Goal: Task Accomplishment & Management: Complete application form

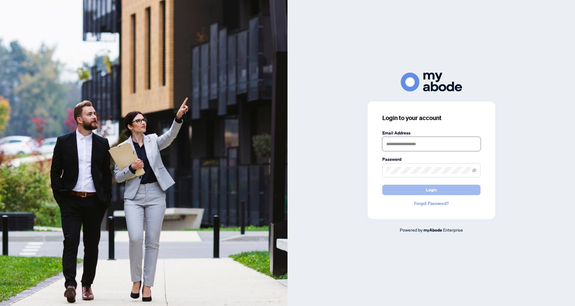
type input "**********"
click at [446, 186] on button "Login" at bounding box center [431, 190] width 98 height 10
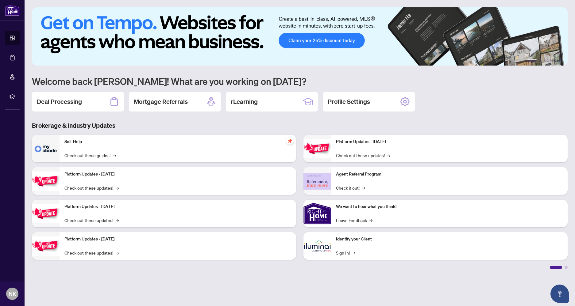
click at [89, 100] on div "Deal Processing" at bounding box center [78, 102] width 92 height 20
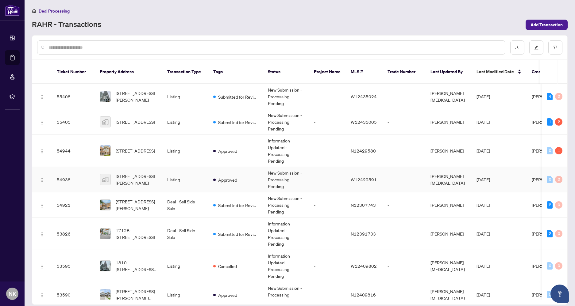
scroll to position [41, 0]
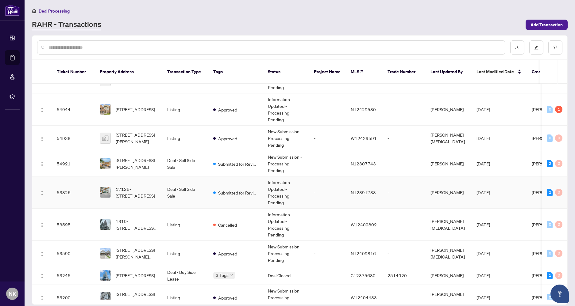
click at [154, 186] on span "1712B-9600 Yonge St, Richmond Hill, Ontario L4C 0X3, Canada" at bounding box center [137, 192] width 42 height 13
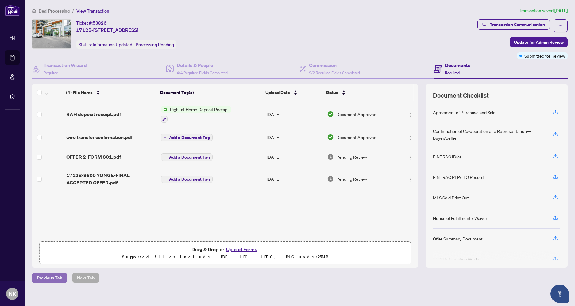
click at [56, 276] on span "Previous Tab" at bounding box center [49, 278] width 25 height 10
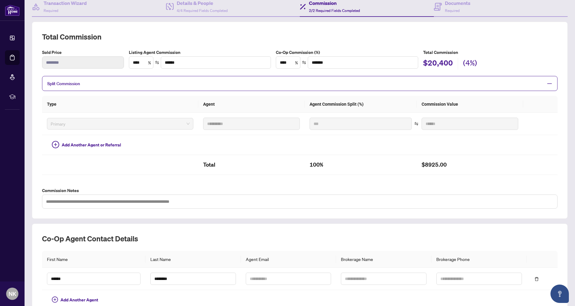
scroll to position [98, 0]
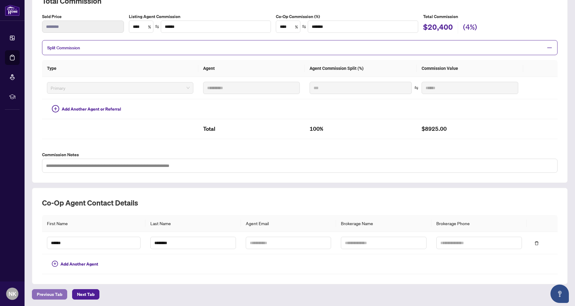
click at [55, 293] on span "Previous Tab" at bounding box center [49, 295] width 25 height 10
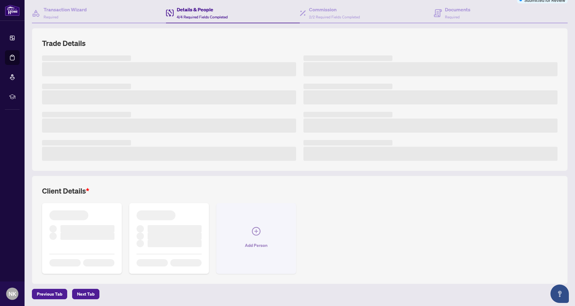
scroll to position [61, 0]
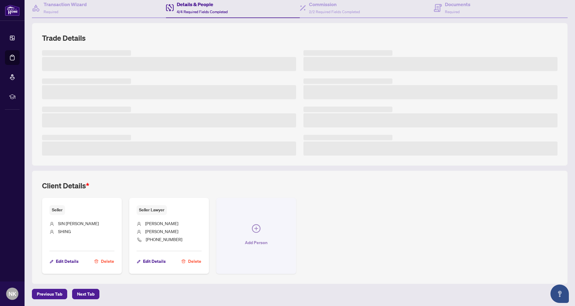
click at [258, 230] on icon "plus-circle" at bounding box center [256, 228] width 9 height 9
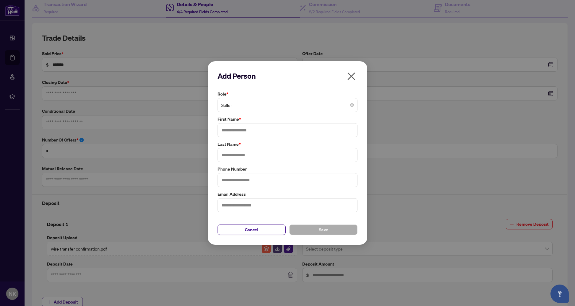
type input "**********"
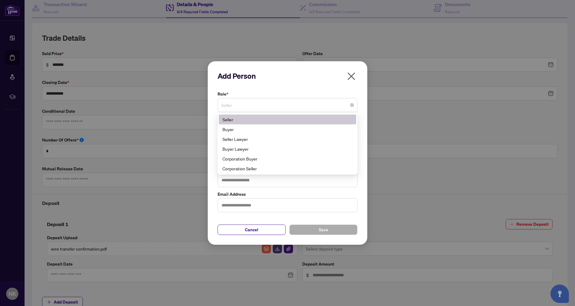
click at [263, 105] on span "Seller" at bounding box center [287, 105] width 132 height 12
click at [266, 151] on div "Buyer Lawyer" at bounding box center [287, 149] width 130 height 7
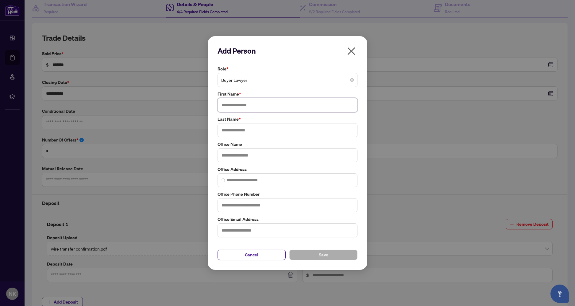
click at [251, 105] on input "text" at bounding box center [287, 105] width 140 height 14
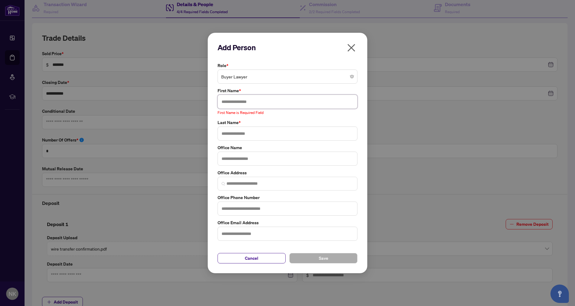
paste input "**********"
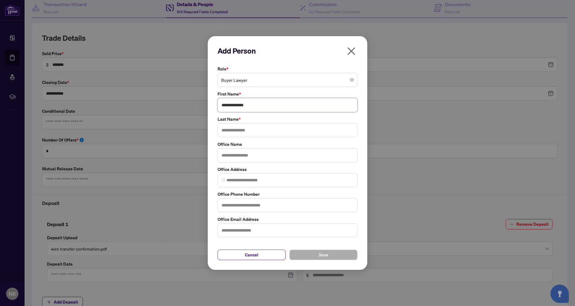
drag, startPoint x: 253, startPoint y: 103, endPoint x: 234, endPoint y: 104, distance: 19.1
click at [234, 104] on input "**********" at bounding box center [287, 105] width 140 height 14
type input "*****"
click at [247, 129] on input "text" at bounding box center [287, 130] width 140 height 14
paste input "********"
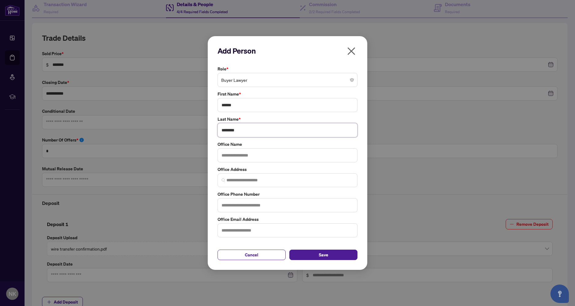
type input "********"
click at [265, 153] on input "text" at bounding box center [287, 155] width 140 height 14
paste input "******"
type input "******"
click at [268, 179] on input "search" at bounding box center [289, 180] width 127 height 6
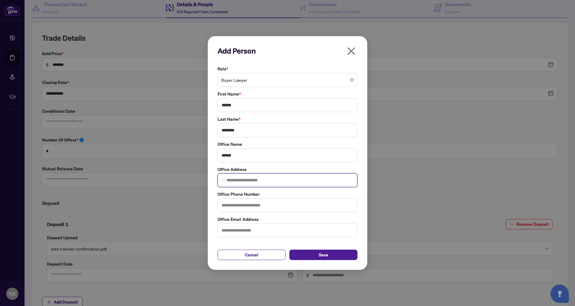
paste input "**********"
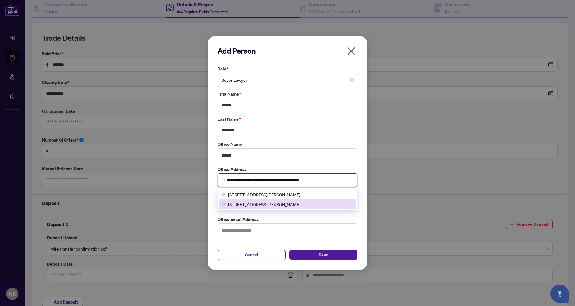
type input "**********"
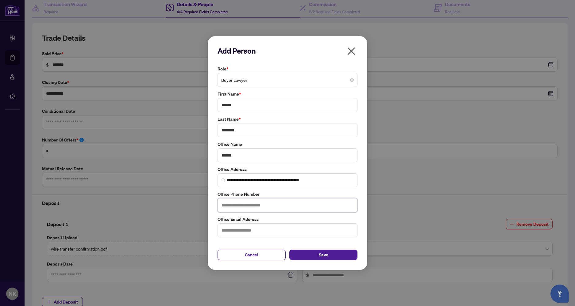
drag, startPoint x: 317, startPoint y: 207, endPoint x: 334, endPoint y: 218, distance: 19.8
click at [318, 207] on input "text" at bounding box center [287, 205] width 140 height 14
paste input "**********"
type input "**********"
click at [346, 255] on button "Save" at bounding box center [323, 255] width 68 height 10
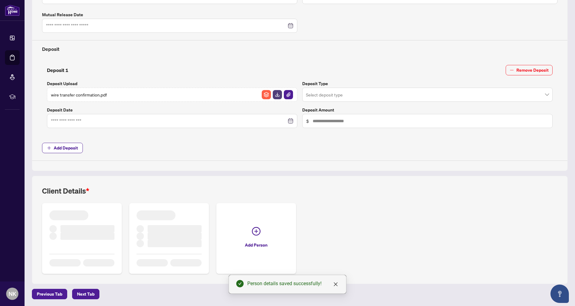
scroll to position [0, 0]
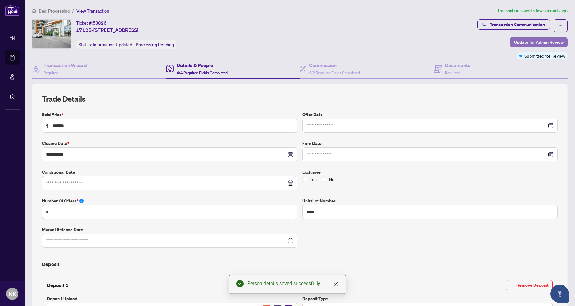
click at [554, 41] on span "Update for Admin Review" at bounding box center [539, 42] width 50 height 10
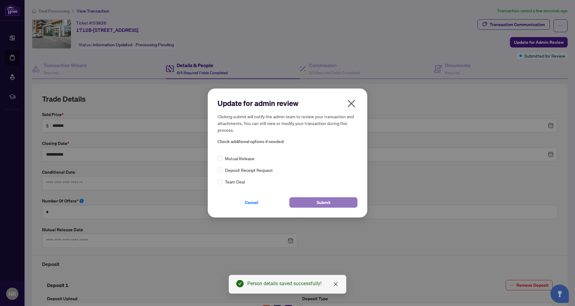
click at [332, 205] on button "Submit" at bounding box center [323, 202] width 68 height 10
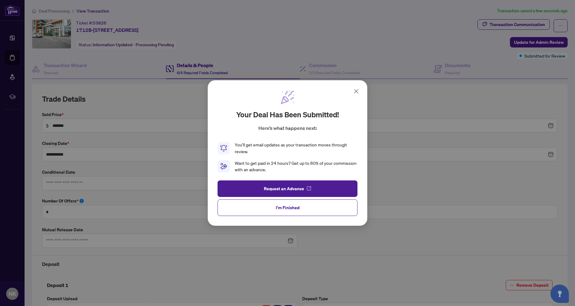
drag, startPoint x: 318, startPoint y: 209, endPoint x: 216, endPoint y: 181, distance: 105.9
click at [318, 209] on button "I'm Finished" at bounding box center [287, 208] width 140 height 17
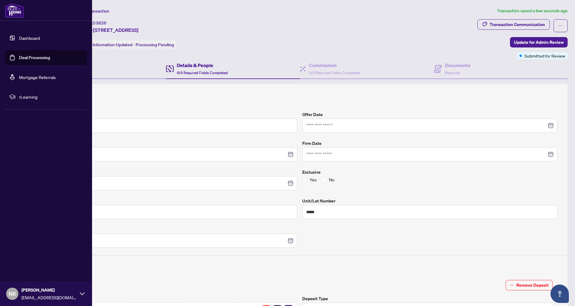
click at [22, 38] on link "Dashboard" at bounding box center [29, 38] width 21 height 6
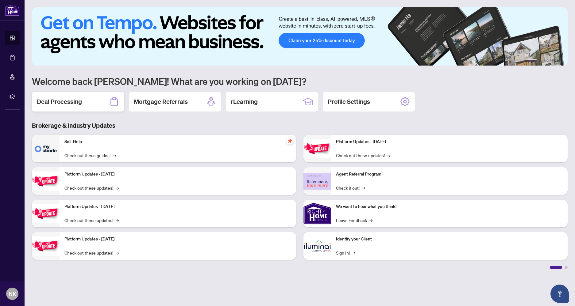
click at [102, 94] on div "Deal Processing" at bounding box center [78, 102] width 92 height 20
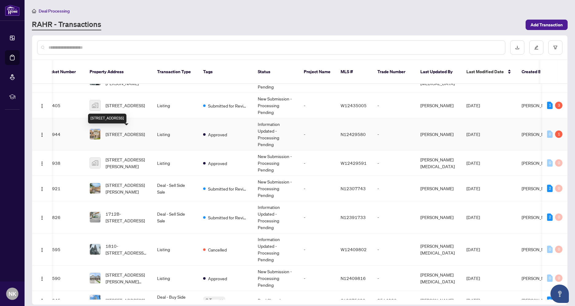
scroll to position [0, 10]
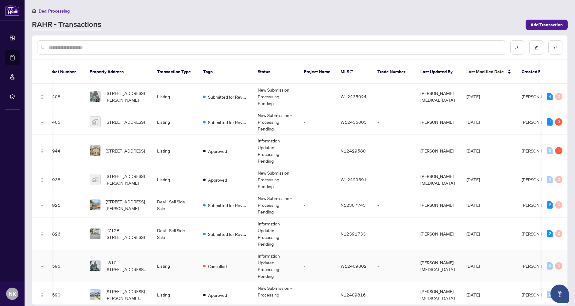
click at [130, 259] on span "1810-[STREET_ADDRESS][PERSON_NAME]" at bounding box center [126, 265] width 42 height 13
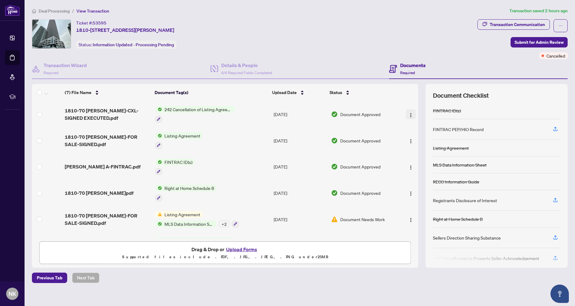
click at [408, 114] on img "button" at bounding box center [410, 115] width 5 height 5
click at [419, 145] on span "Download" at bounding box center [438, 145] width 59 height 7
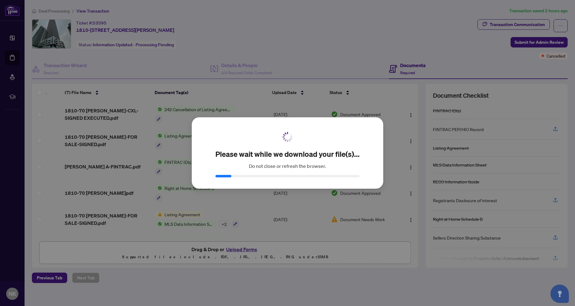
drag, startPoint x: 18, startPoint y: 47, endPoint x: 14, endPoint y: 39, distance: 9.5
click at [18, 47] on div "Please wait while we download your file(s)... Do not close or refresh the brows…" at bounding box center [287, 153] width 575 height 306
click at [13, 36] on div "Please wait while we download your file(s)... Do not close or refresh the brows…" at bounding box center [287, 153] width 575 height 306
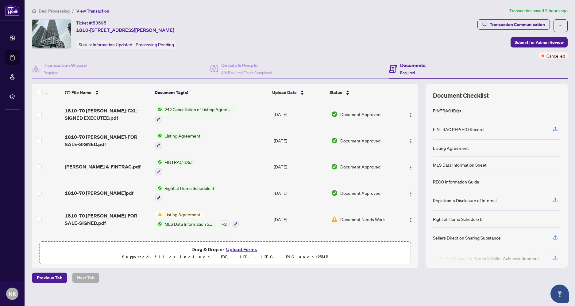
click at [0, 0] on link "Dashboard" at bounding box center [0, 0] width 0 height 0
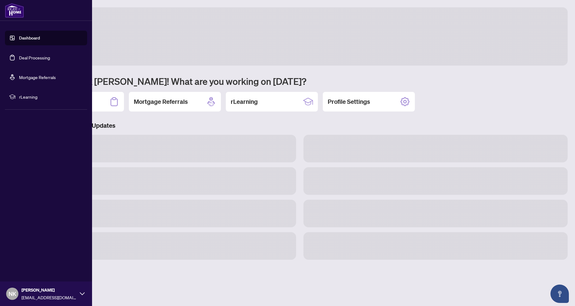
click at [19, 37] on link "Dashboard" at bounding box center [29, 38] width 21 height 6
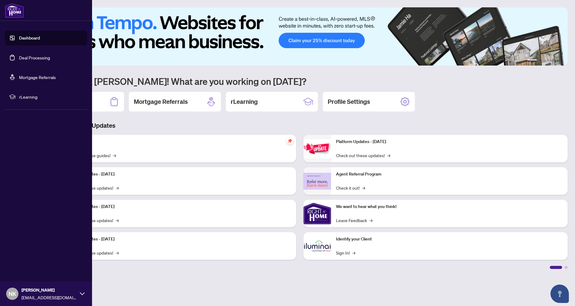
click at [19, 37] on link "Dashboard" at bounding box center [29, 38] width 21 height 6
click at [31, 36] on link "Dashboard" at bounding box center [29, 38] width 21 height 6
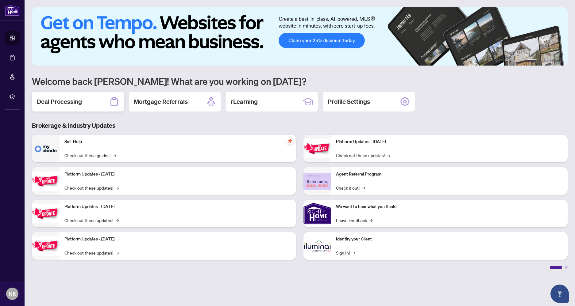
click at [108, 99] on div "Deal Processing" at bounding box center [78, 102] width 92 height 20
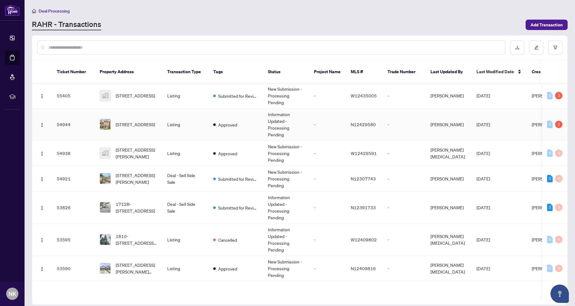
scroll to position [34, 0]
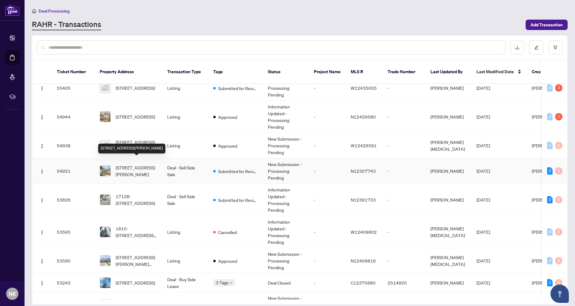
click at [138, 164] on span "[STREET_ADDRESS][PERSON_NAME]" at bounding box center [137, 170] width 42 height 13
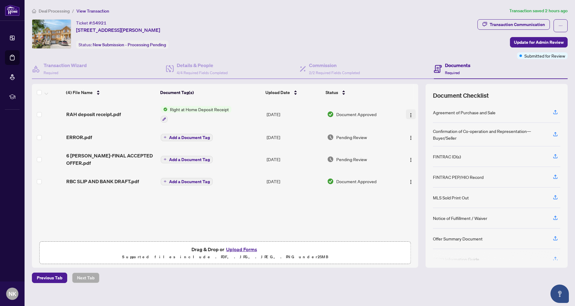
click at [408, 115] on img "button" at bounding box center [410, 115] width 5 height 5
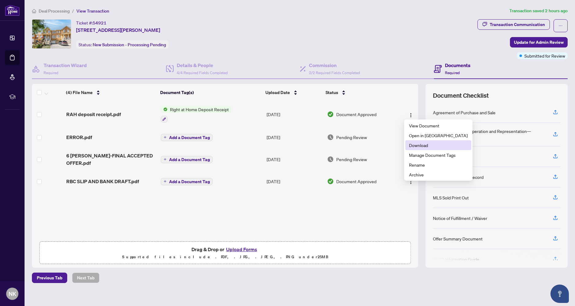
click at [418, 142] on span "Download" at bounding box center [438, 145] width 59 height 7
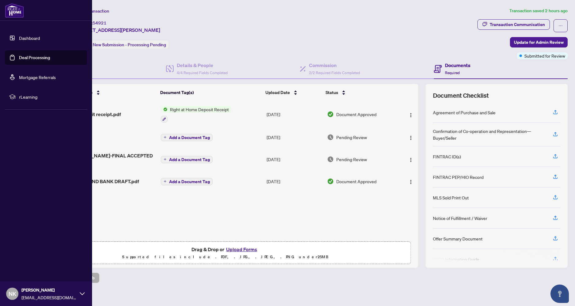
click at [27, 37] on link "Dashboard" at bounding box center [29, 38] width 21 height 6
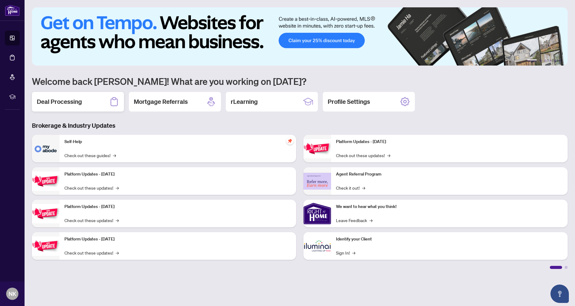
click at [99, 106] on div "Deal Processing" at bounding box center [78, 102] width 92 height 20
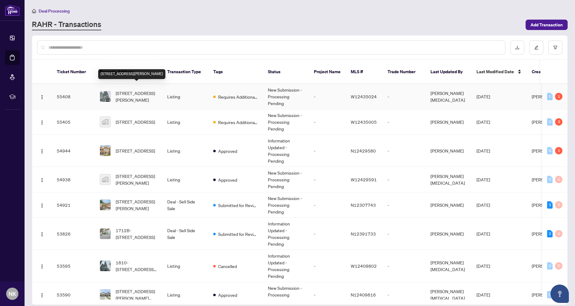
click at [140, 90] on span "[STREET_ADDRESS][PERSON_NAME]" at bounding box center [137, 96] width 42 height 13
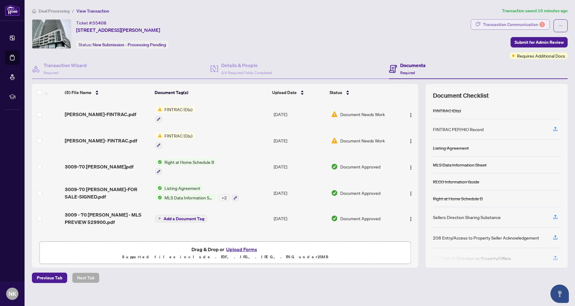
click at [525, 25] on div "Transaction Communication 1" at bounding box center [514, 25] width 62 height 10
type textarea "**********"
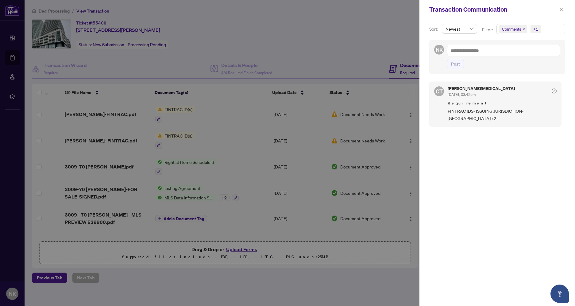
click at [385, 48] on div at bounding box center [287, 153] width 575 height 306
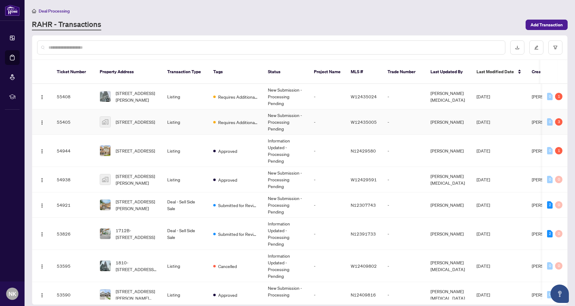
click at [134, 119] on span "[STREET_ADDRESS]" at bounding box center [135, 122] width 39 height 7
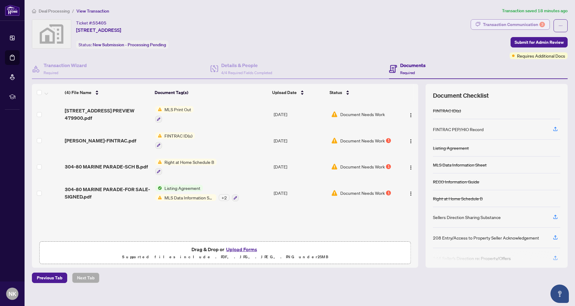
click at [513, 25] on div "Transaction Communication 3" at bounding box center [514, 25] width 62 height 10
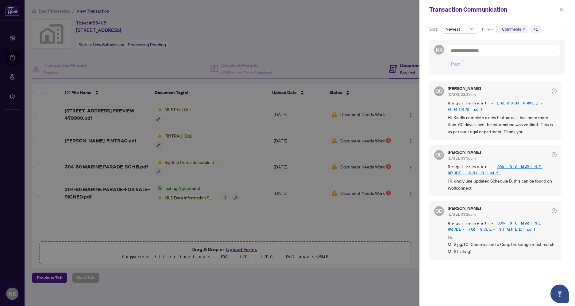
click at [301, 23] on div at bounding box center [287, 153] width 575 height 306
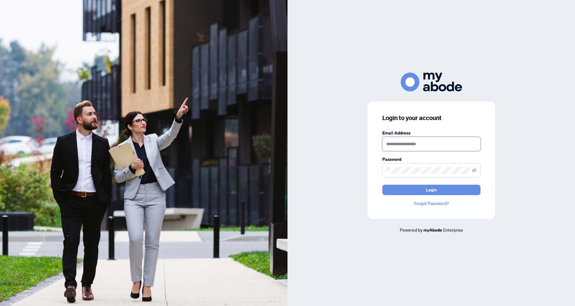
type input "**********"
click at [450, 143] on input "**********" at bounding box center [431, 144] width 98 height 14
click at [507, 115] on div "**********" at bounding box center [430, 153] width 287 height 161
click at [462, 190] on button "Login" at bounding box center [431, 190] width 98 height 10
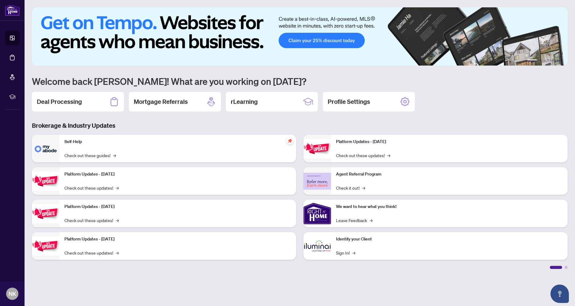
click at [102, 100] on div "Deal Processing" at bounding box center [78, 102] width 92 height 20
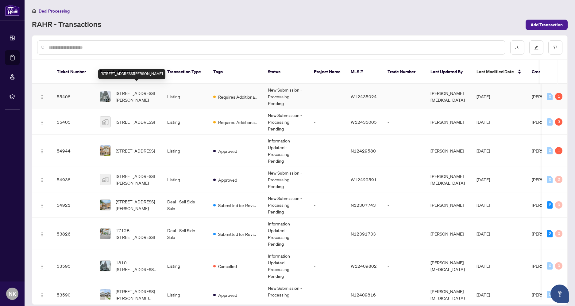
click at [138, 90] on span "[STREET_ADDRESS][PERSON_NAME]" at bounding box center [137, 96] width 42 height 13
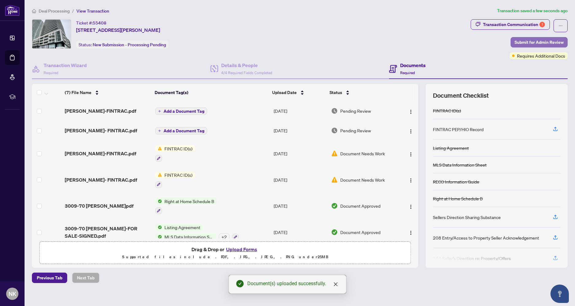
click at [531, 46] on span "Submit for Admin Review" at bounding box center [538, 42] width 49 height 10
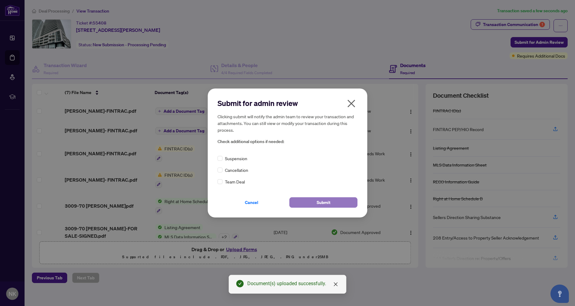
click at [321, 203] on span "Submit" at bounding box center [323, 203] width 14 height 10
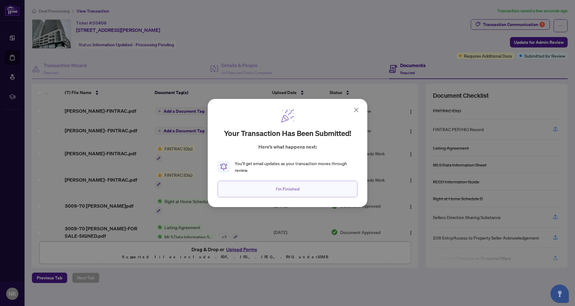
click at [326, 197] on button "I'm Finished" at bounding box center [287, 189] width 140 height 17
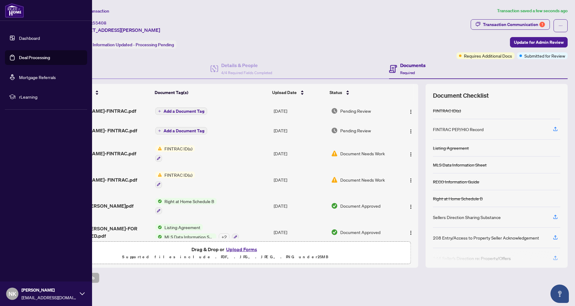
click at [19, 38] on link "Dashboard" at bounding box center [29, 38] width 21 height 6
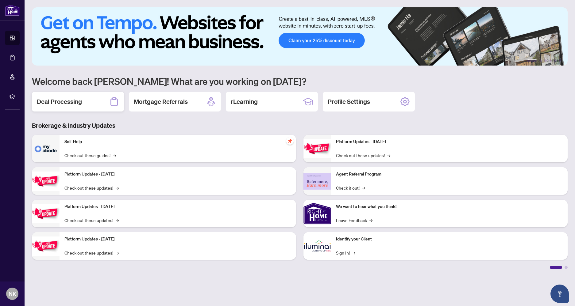
click at [85, 98] on div "Deal Processing" at bounding box center [78, 102] width 92 height 20
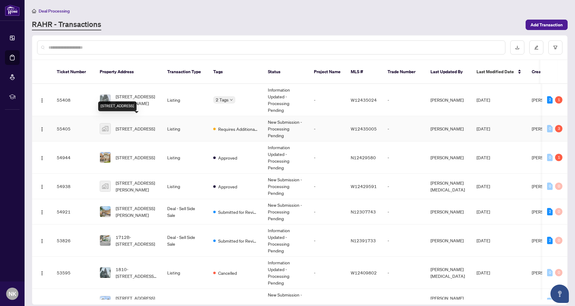
click at [143, 126] on span "[STREET_ADDRESS]" at bounding box center [135, 128] width 39 height 7
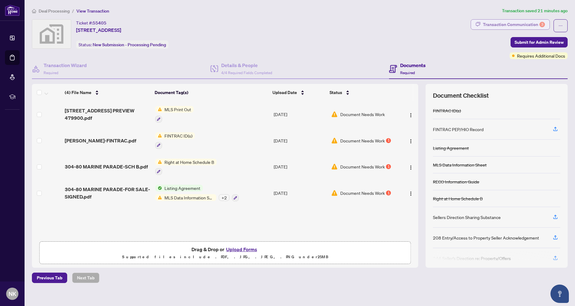
click at [526, 24] on div "Transaction Communication 3" at bounding box center [514, 25] width 62 height 10
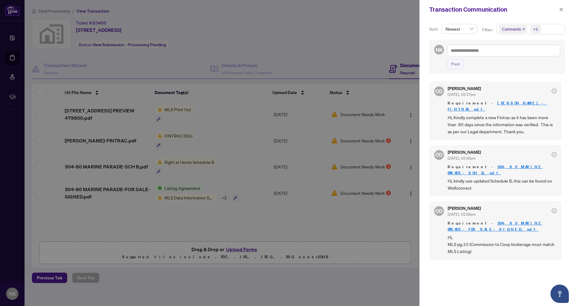
drag, startPoint x: 561, startPoint y: 9, endPoint x: 569, endPoint y: 11, distance: 8.0
click at [561, 9] on icon "close" at bounding box center [560, 9] width 3 height 3
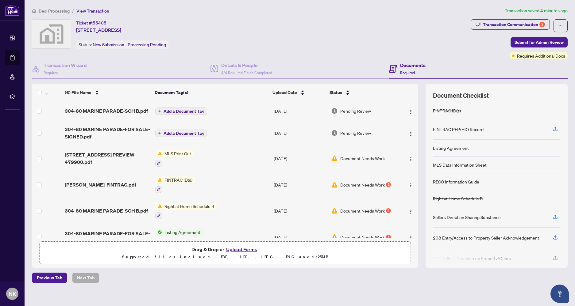
scroll to position [13, 0]
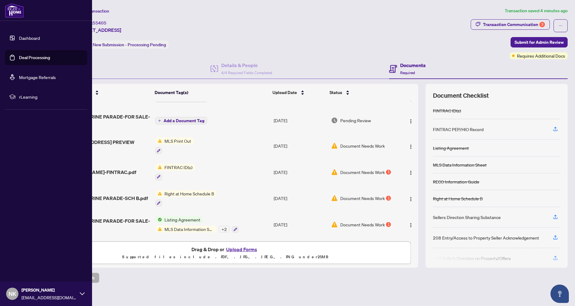
click at [26, 38] on link "Dashboard" at bounding box center [29, 38] width 21 height 6
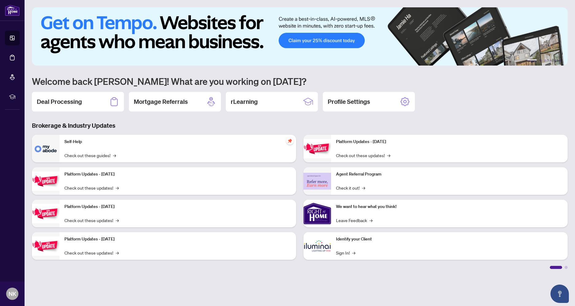
click at [97, 100] on div "Deal Processing" at bounding box center [78, 102] width 92 height 20
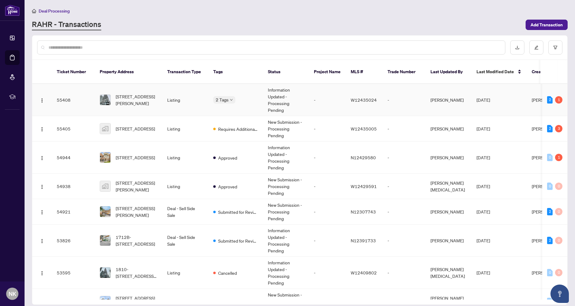
click at [113, 94] on div "[STREET_ADDRESS][PERSON_NAME]" at bounding box center [129, 99] width 58 height 13
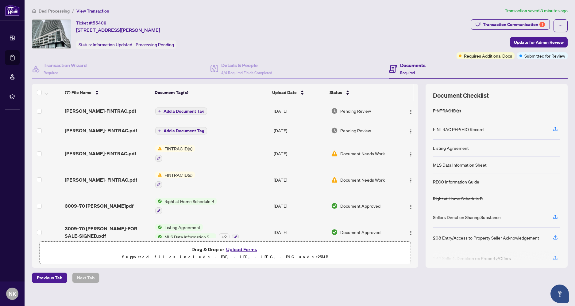
scroll to position [33, 0]
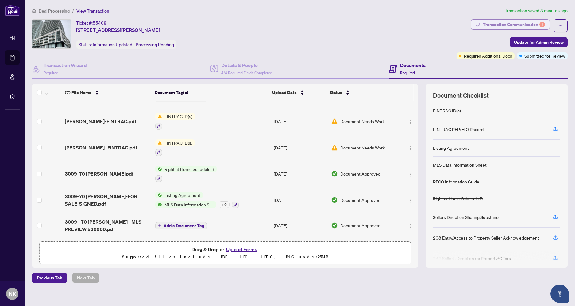
click at [498, 25] on div "Transaction Communication 1" at bounding box center [514, 25] width 62 height 10
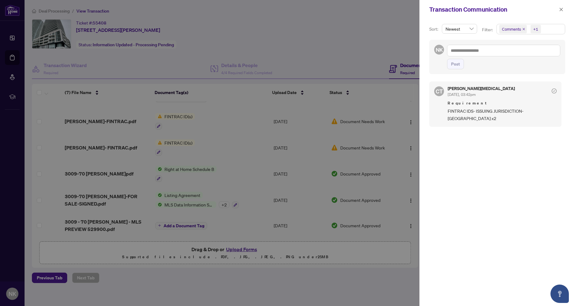
click at [377, 32] on div at bounding box center [287, 153] width 575 height 306
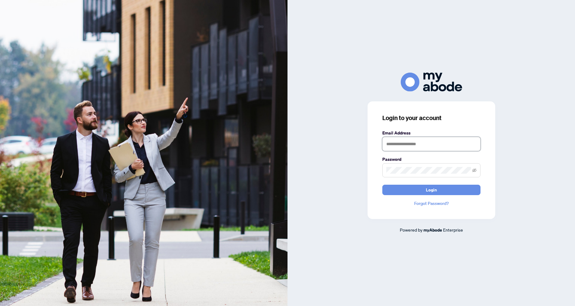
type input "**********"
click at [448, 183] on form "**********" at bounding box center [431, 163] width 98 height 66
click at [449, 187] on button "Login" at bounding box center [431, 190] width 98 height 10
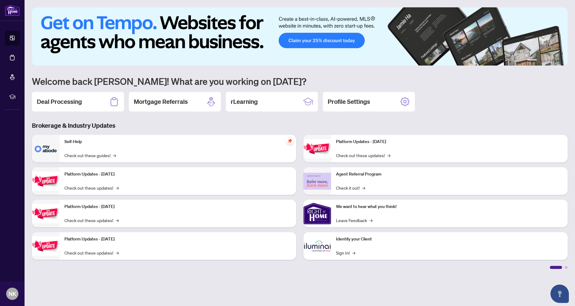
click at [75, 98] on h2 "Deal Processing" at bounding box center [59, 102] width 45 height 9
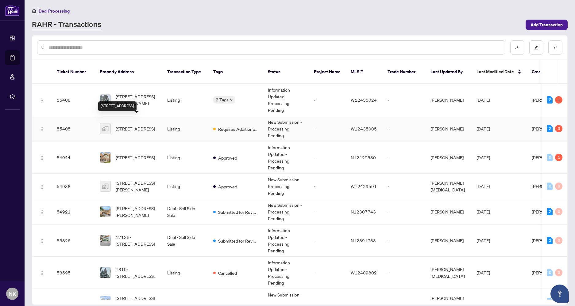
click at [138, 125] on span "[STREET_ADDRESS]" at bounding box center [135, 128] width 39 height 7
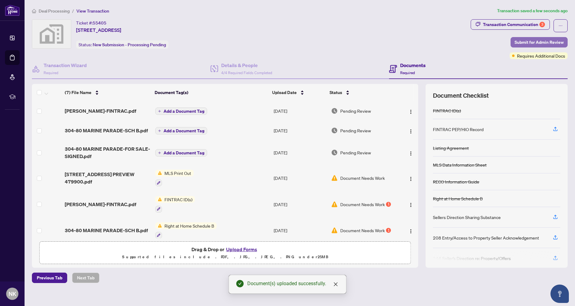
click at [524, 40] on span "Submit for Admin Review" at bounding box center [538, 42] width 49 height 10
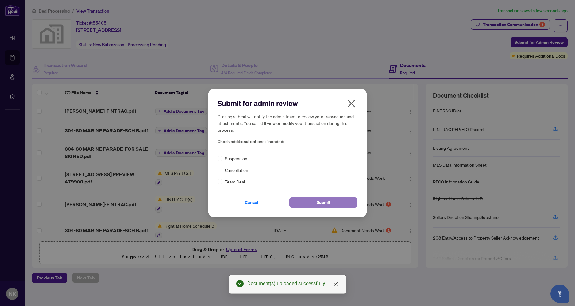
click at [331, 202] on button "Submit" at bounding box center [323, 202] width 68 height 10
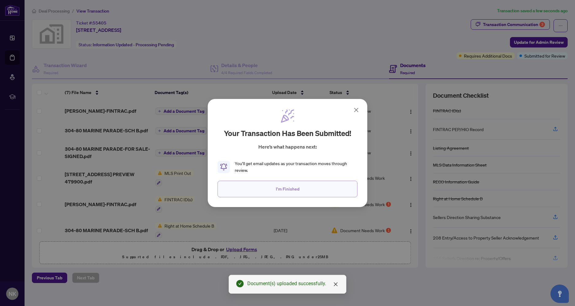
click at [238, 184] on button "I'm Finished" at bounding box center [287, 189] width 140 height 17
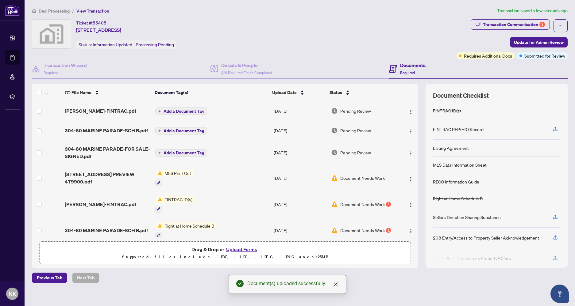
click at [238, 184] on td "MLS Print Out" at bounding box center [212, 178] width 118 height 26
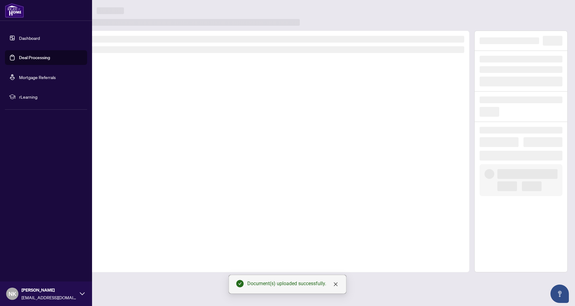
drag, startPoint x: 18, startPoint y: 36, endPoint x: 22, endPoint y: 37, distance: 3.4
click at [19, 36] on link "Dashboard" at bounding box center [29, 38] width 21 height 6
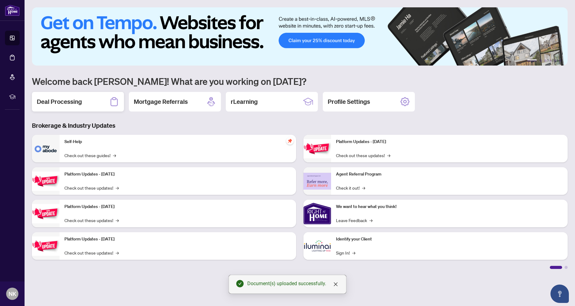
click at [102, 98] on div "Deal Processing" at bounding box center [78, 102] width 92 height 20
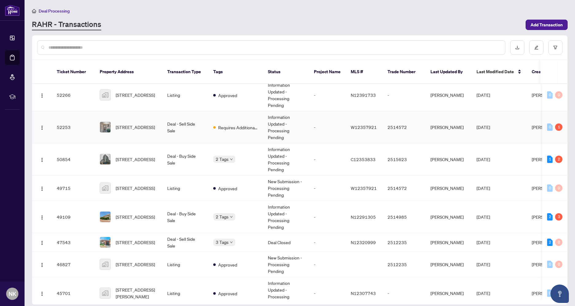
scroll to position [316, 0]
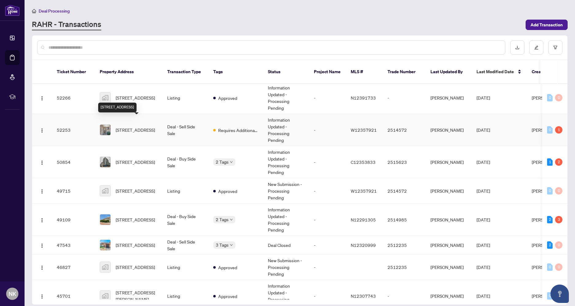
click at [147, 127] on span "[STREET_ADDRESS]" at bounding box center [135, 130] width 39 height 7
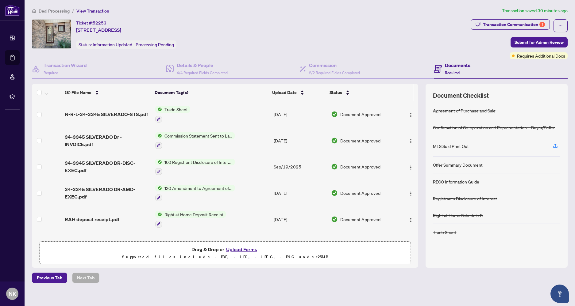
scroll to position [67, 0]
